Goal: Information Seeking & Learning: Learn about a topic

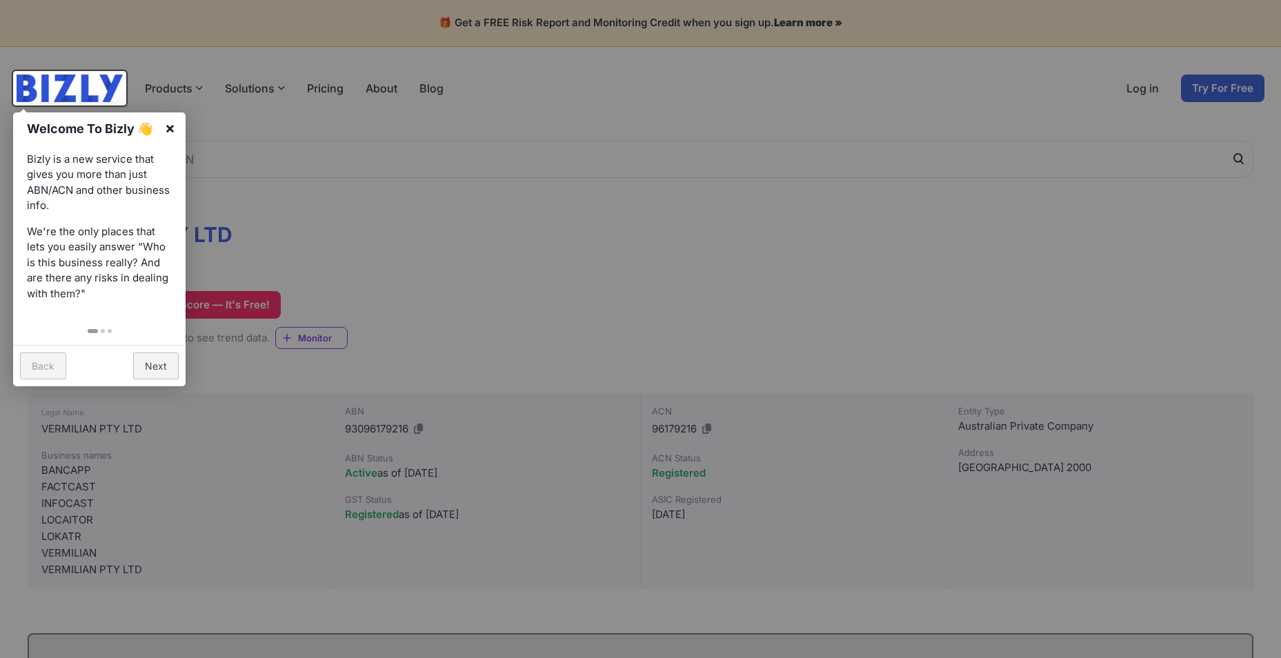
click at [171, 126] on link "×" at bounding box center [170, 127] width 31 height 31
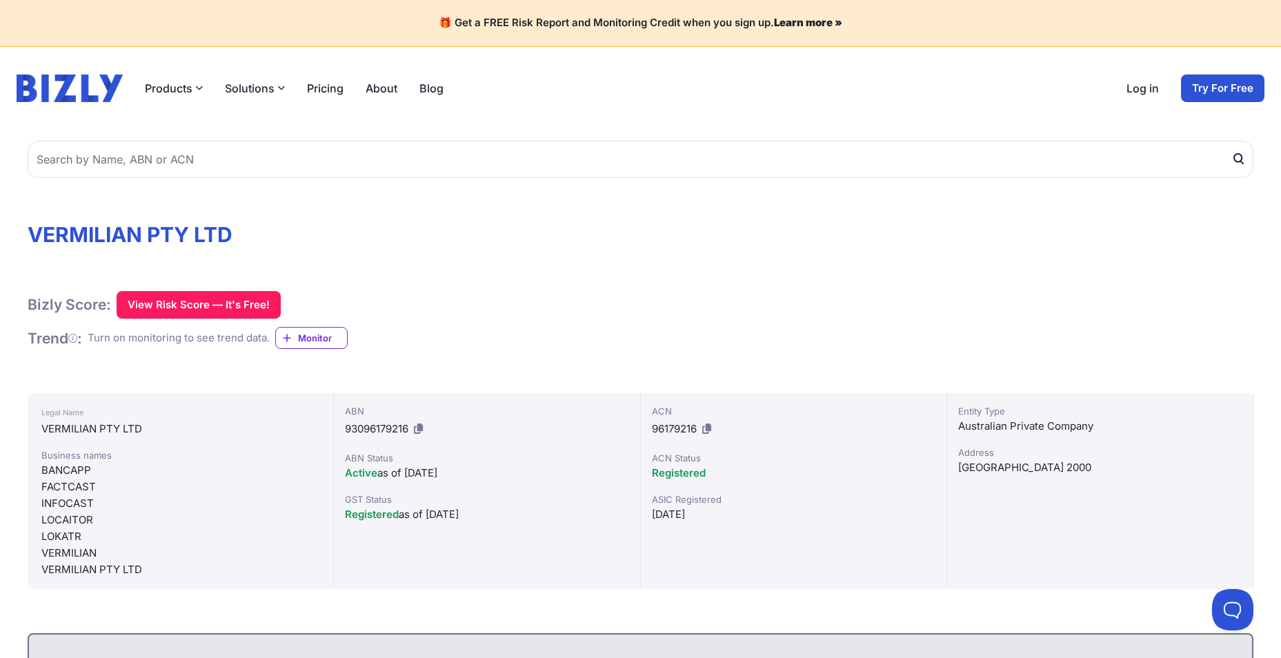
click at [163, 449] on div "Business names" at bounding box center [180, 455] width 278 height 14
click at [167, 472] on div "BANCAPP" at bounding box center [180, 470] width 278 height 17
click at [380, 477] on div "Active as of [DATE]" at bounding box center [487, 473] width 284 height 17
drag, startPoint x: 377, startPoint y: 519, endPoint x: 215, endPoint y: 542, distance: 164.5
click at [377, 519] on span "Registered" at bounding box center [372, 514] width 54 height 13
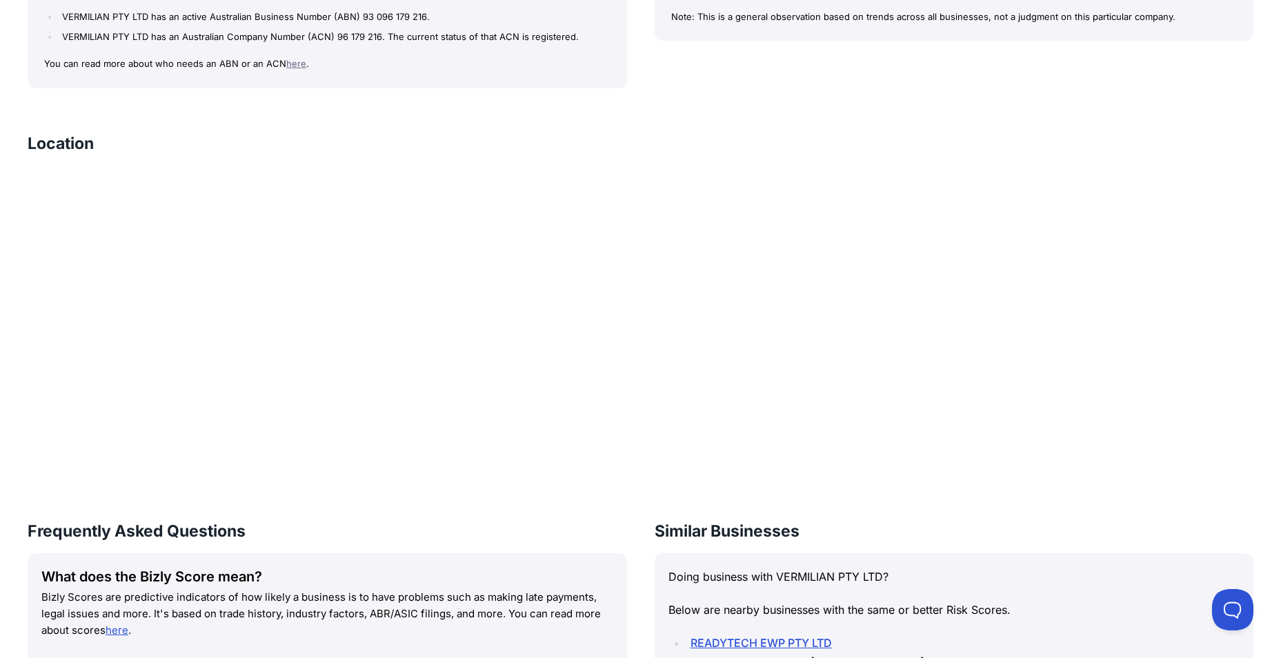
scroll to position [1100, 0]
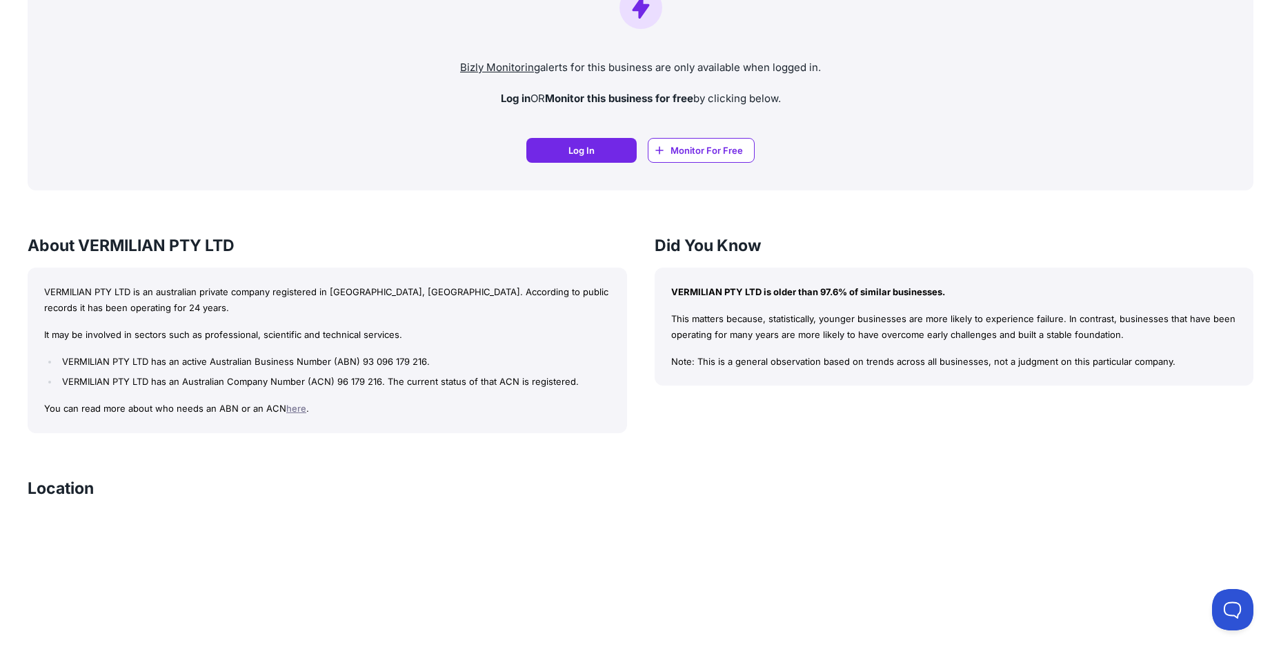
click at [292, 401] on p "You can read more about who needs an ABN or an ACN here ." at bounding box center [327, 409] width 566 height 16
click at [289, 416] on p "You can read more about who needs an ABN or an ACN here ." at bounding box center [327, 409] width 566 height 16
click at [292, 413] on link "here" at bounding box center [296, 408] width 20 height 11
